Goal: Transaction & Acquisition: Purchase product/service

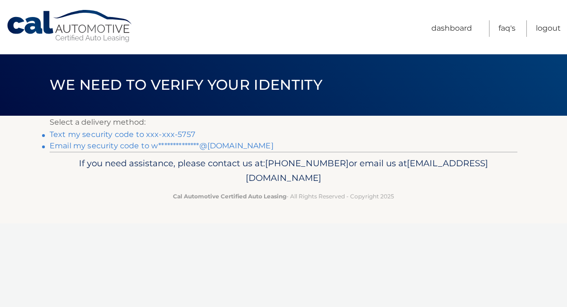
click at [179, 136] on link "Text my security code to xxx-xxx-5757" at bounding box center [122, 134] width 145 height 9
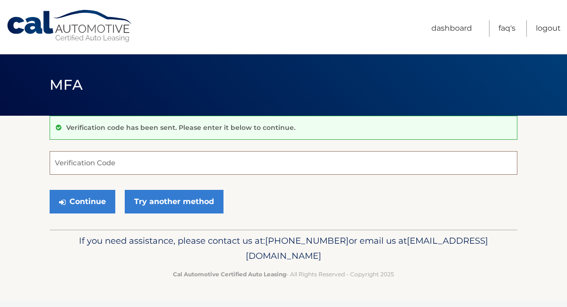
click at [154, 166] on input "Verification Code" at bounding box center [284, 163] width 468 height 24
type input "768696"
click at [50, 190] on button "Continue" at bounding box center [83, 202] width 66 height 24
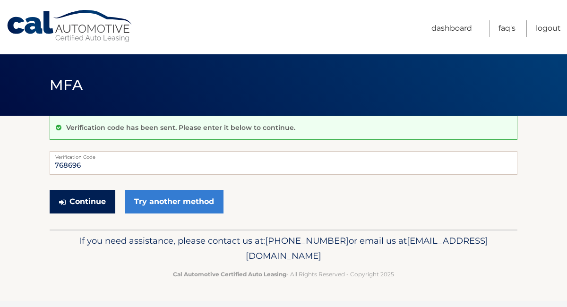
click at [91, 198] on button "Continue" at bounding box center [83, 202] width 66 height 24
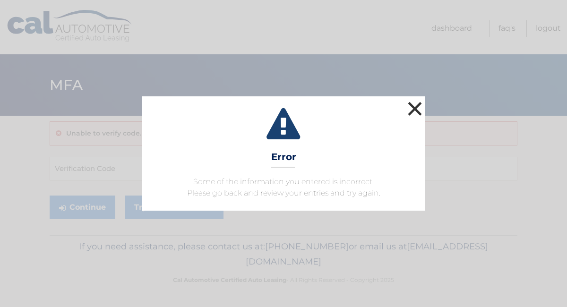
click at [412, 110] on button "×" at bounding box center [414, 108] width 19 height 19
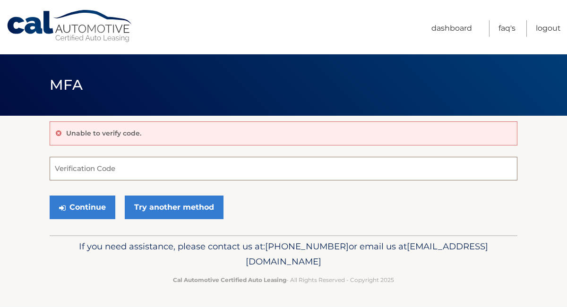
click at [310, 158] on input "Verification Code" at bounding box center [284, 169] width 468 height 24
type input "768696"
click at [50, 196] on button "Continue" at bounding box center [83, 208] width 66 height 24
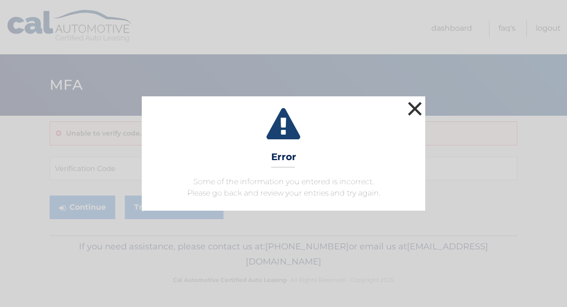
click at [417, 105] on button "×" at bounding box center [414, 108] width 19 height 19
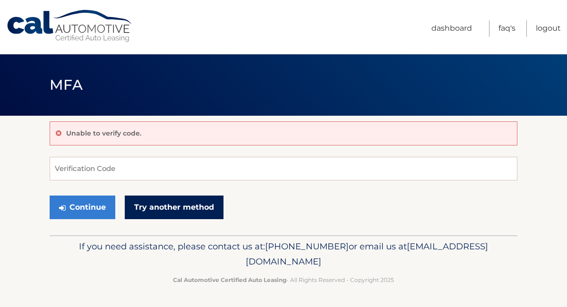
click at [187, 208] on link "Try another method" at bounding box center [174, 208] width 99 height 24
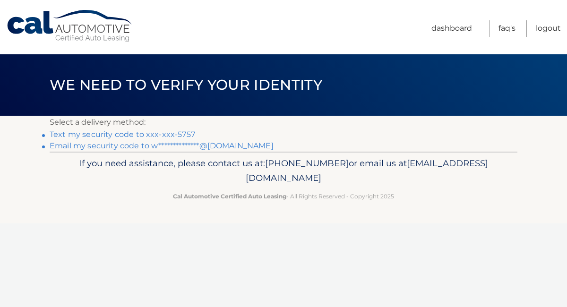
click at [139, 146] on link "**********" at bounding box center [162, 145] width 224 height 9
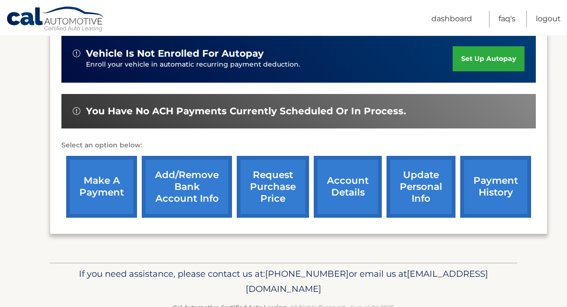
scroll to position [302, 0]
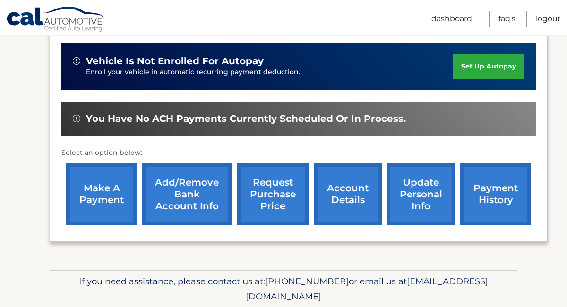
click at [127, 192] on link "make a payment" at bounding box center [101, 194] width 71 height 62
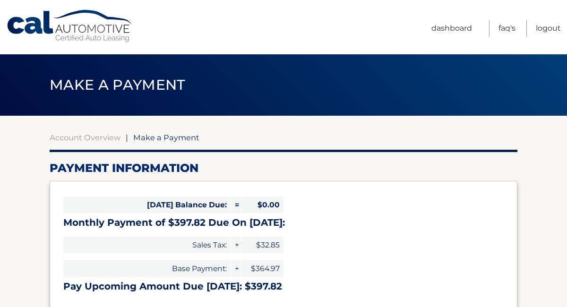
select select "MzgwNjYzMDAtMDZlMS00OTE4LThlYWUtZWVlOTViNzJlYTlh"
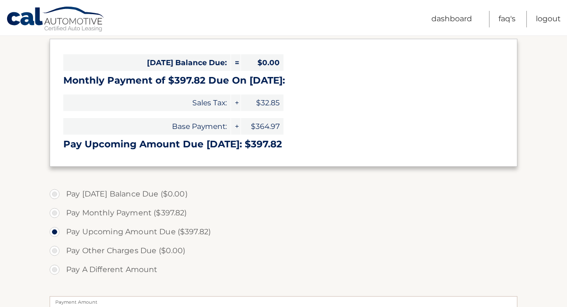
scroll to position [148, 0]
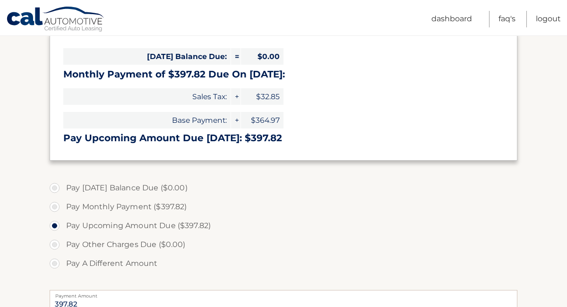
click at [55, 208] on label "Pay Monthly Payment ($397.82)" at bounding box center [284, 206] width 468 height 19
click at [55, 208] on input "Pay Monthly Payment ($397.82)" at bounding box center [57, 204] width 9 height 15
radio input "true"
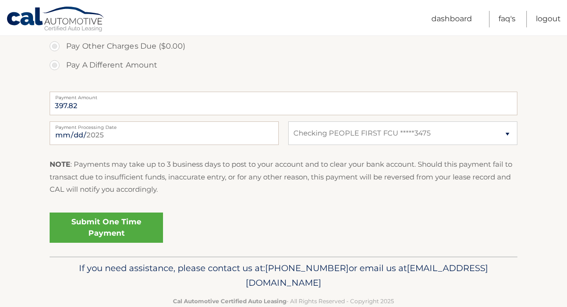
scroll to position [362, 0]
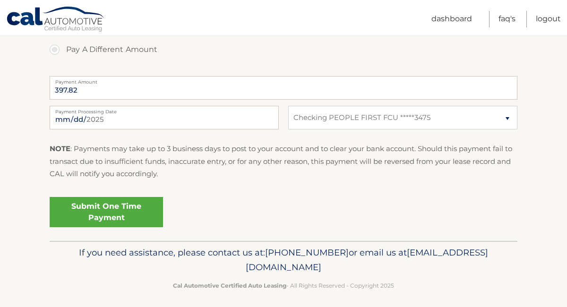
click at [136, 208] on link "Submit One Time Payment" at bounding box center [106, 212] width 113 height 30
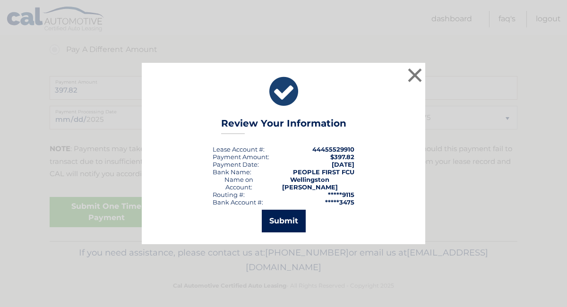
click at [273, 226] on button "Submit" at bounding box center [284, 221] width 44 height 23
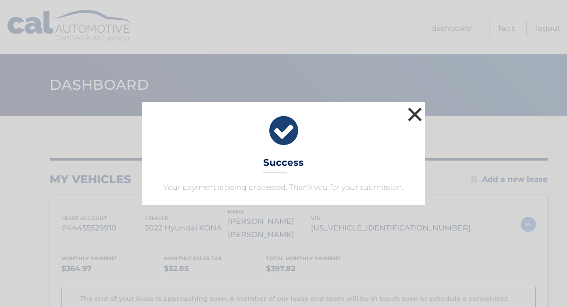
click at [410, 116] on button "×" at bounding box center [414, 114] width 19 height 19
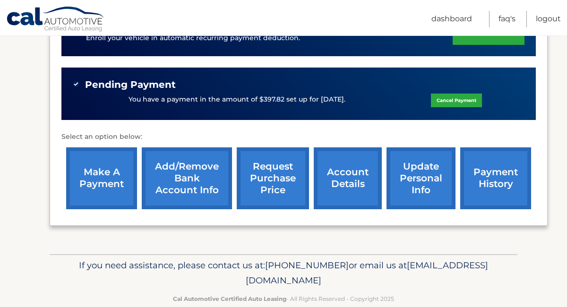
scroll to position [336, 0]
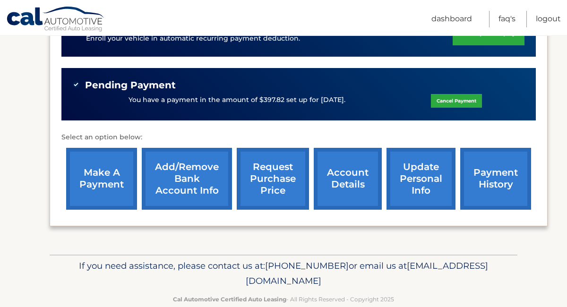
click at [316, 188] on link "account details" at bounding box center [348, 179] width 68 height 62
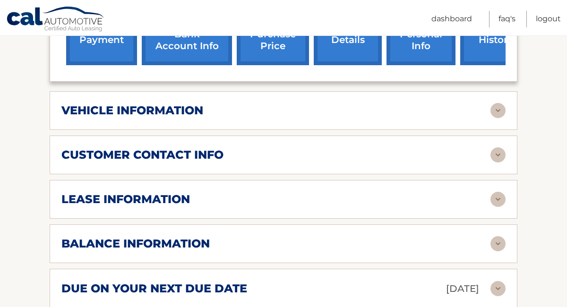
scroll to position [435, 0]
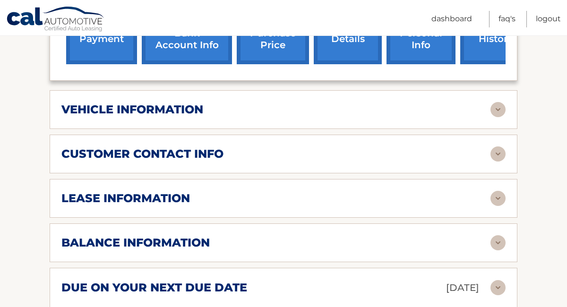
click at [499, 102] on img at bounding box center [497, 109] width 15 height 15
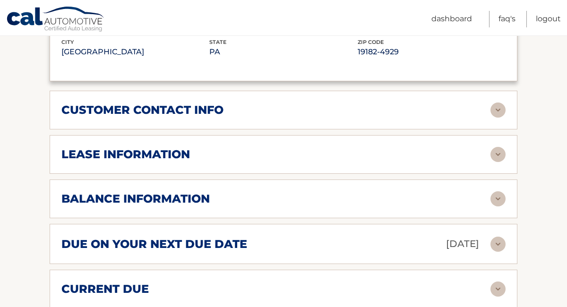
scroll to position [712, 0]
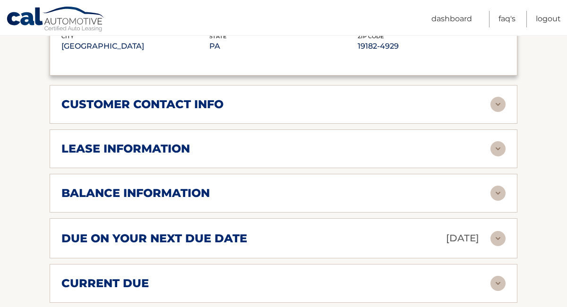
click at [497, 97] on img at bounding box center [497, 104] width 15 height 15
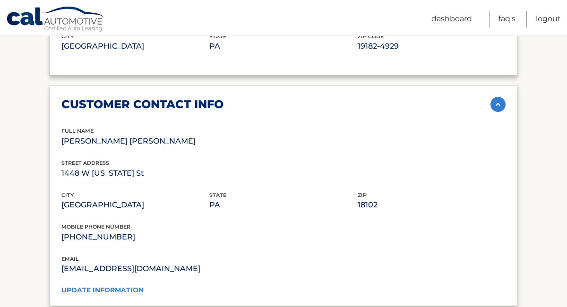
click at [497, 97] on img at bounding box center [497, 104] width 15 height 15
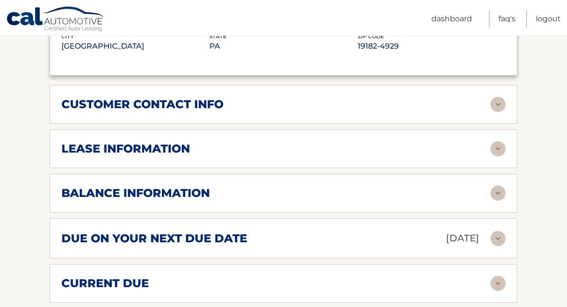
click at [500, 141] on img at bounding box center [497, 148] width 15 height 15
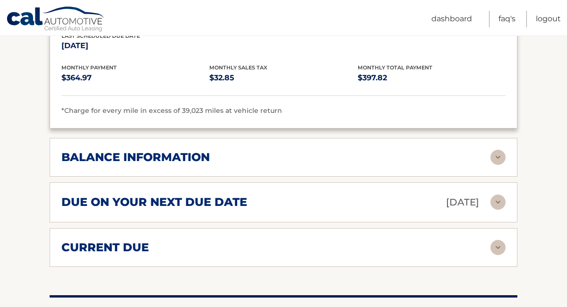
scroll to position [935, 0]
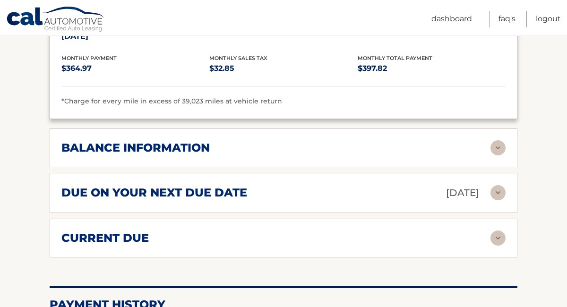
click at [501, 140] on img at bounding box center [497, 147] width 15 height 15
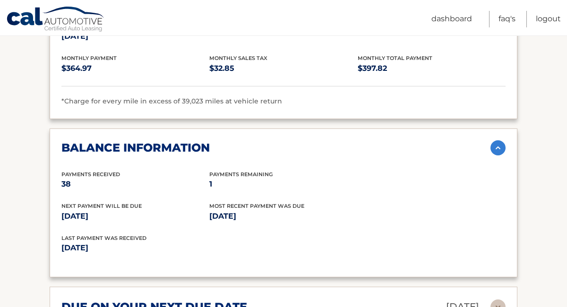
click at [500, 140] on img at bounding box center [497, 147] width 15 height 15
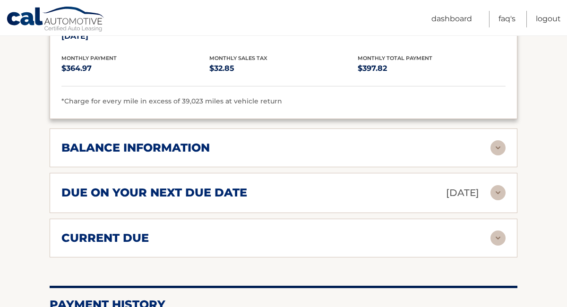
click at [496, 185] on img at bounding box center [497, 192] width 15 height 15
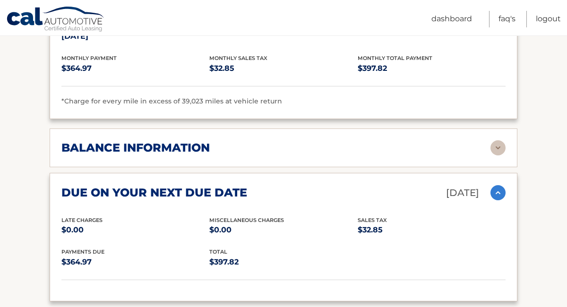
click at [496, 185] on img at bounding box center [497, 192] width 15 height 15
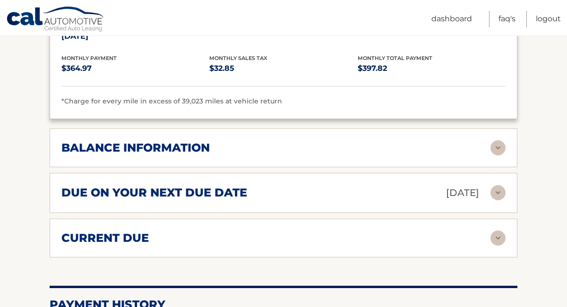
click at [495, 230] on img at bounding box center [497, 237] width 15 height 15
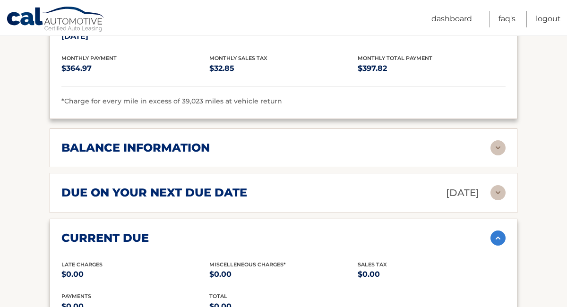
click at [495, 230] on img at bounding box center [497, 237] width 15 height 15
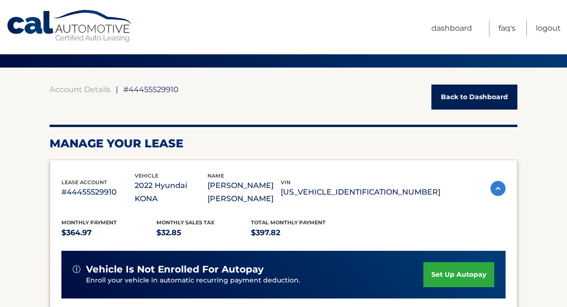
scroll to position [0, 0]
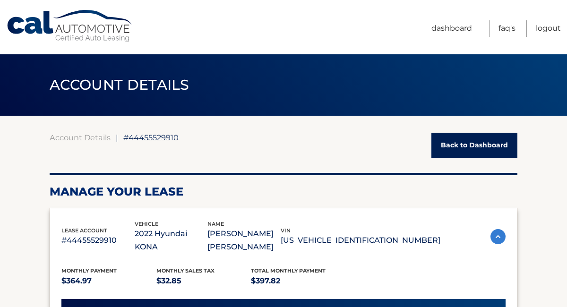
click at [47, 35] on link "Cal Automotive" at bounding box center [70, 26] width 128 height 34
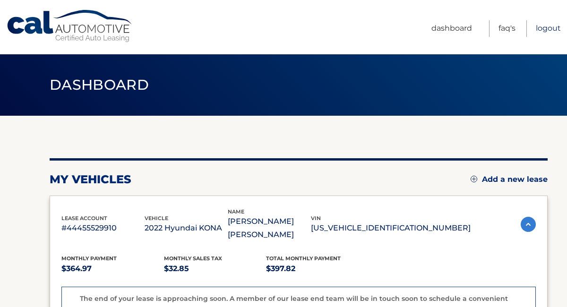
click at [551, 25] on link "Logout" at bounding box center [548, 28] width 25 height 17
